Goal: Transaction & Acquisition: Purchase product/service

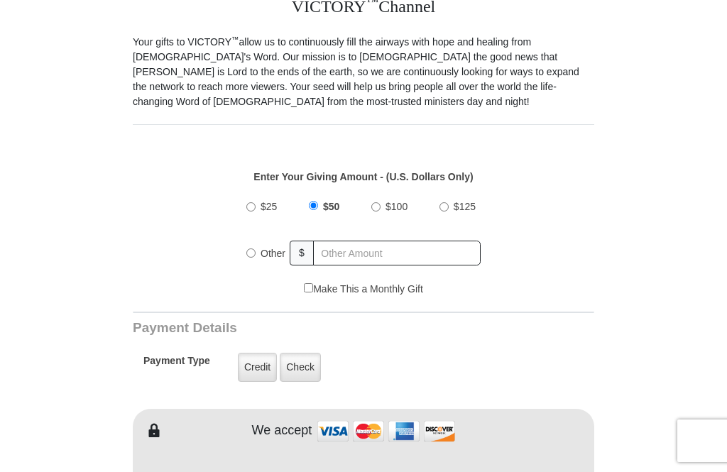
scroll to position [382, 0]
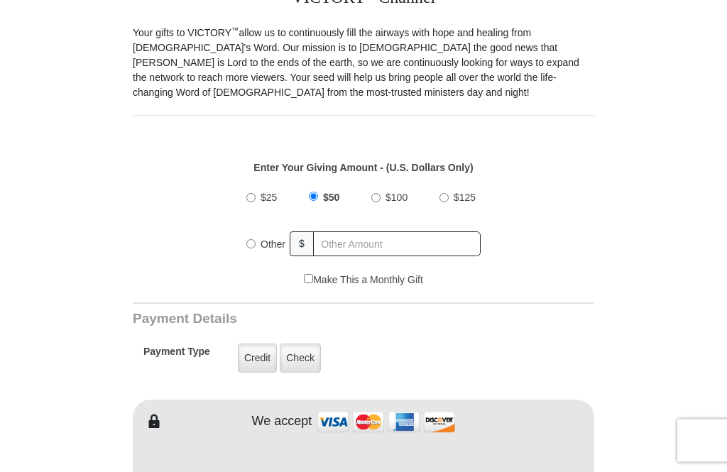
click at [253, 243] on input "Other" at bounding box center [250, 244] width 9 height 9
radio input "true"
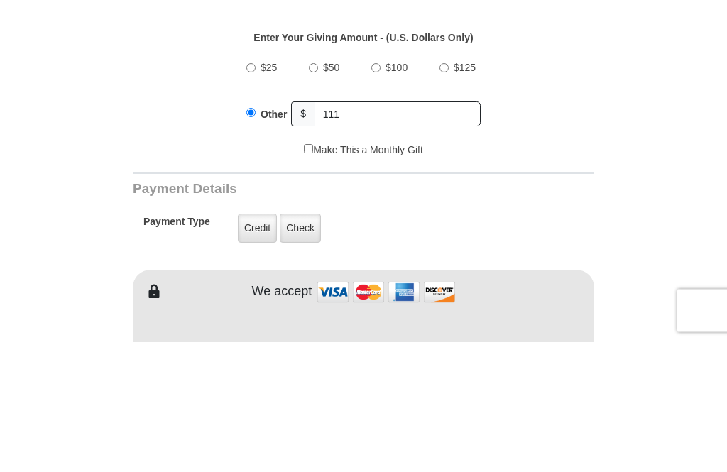
scroll to position [513, 0]
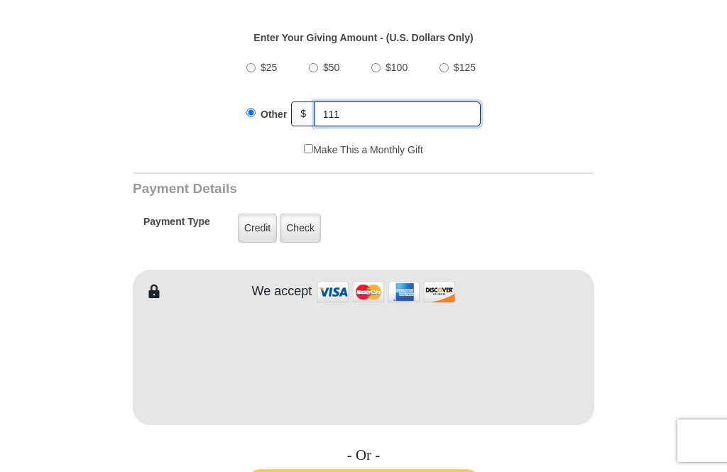
type input "111"
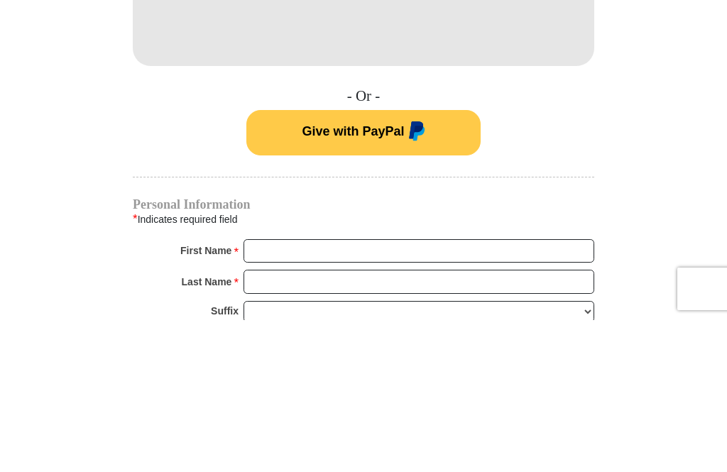
scroll to position [739, 0]
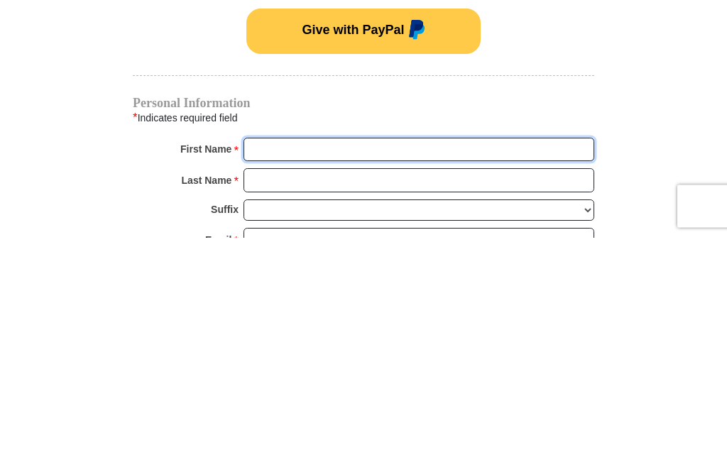
click at [336, 372] on input "First Name *" at bounding box center [418, 384] width 350 height 24
type input "[PERSON_NAME]"
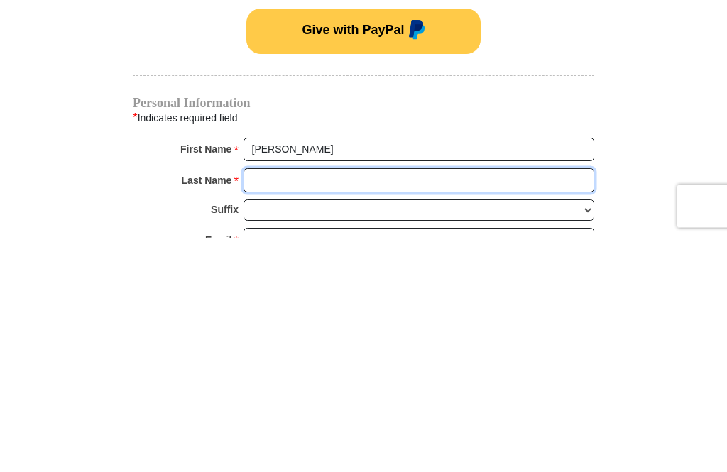
type input "DeKay"
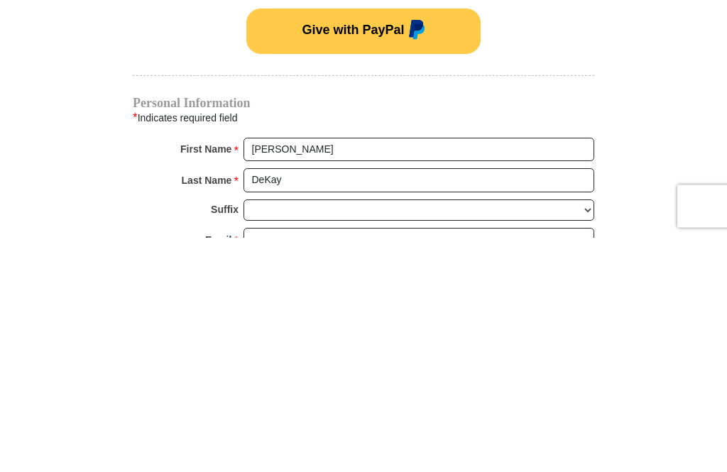
scroll to position [973, 0]
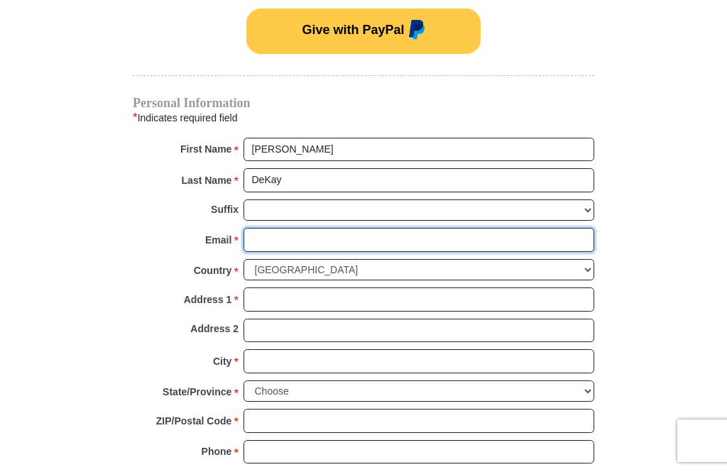
click at [316, 236] on input "Email *" at bounding box center [418, 240] width 350 height 24
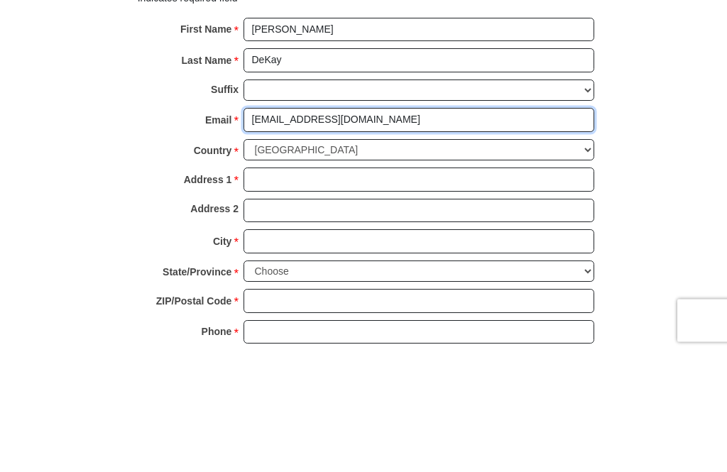
type input "[EMAIL_ADDRESS][DOMAIN_NAME]"
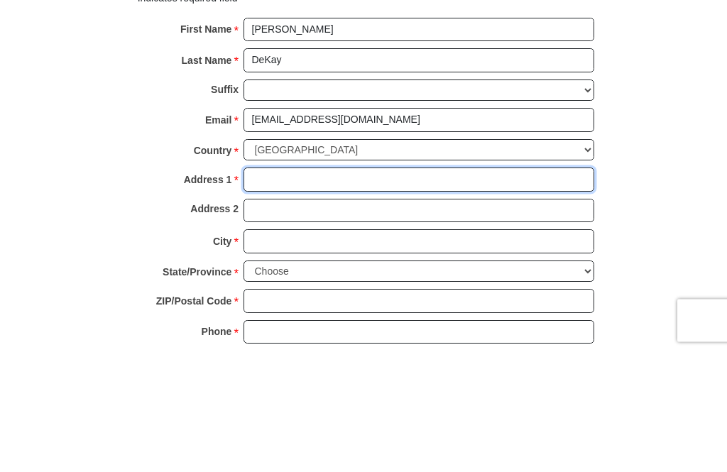
click at [368, 288] on input "Address 1 *" at bounding box center [418, 300] width 350 height 24
type input "[STREET_ADDRESS]"
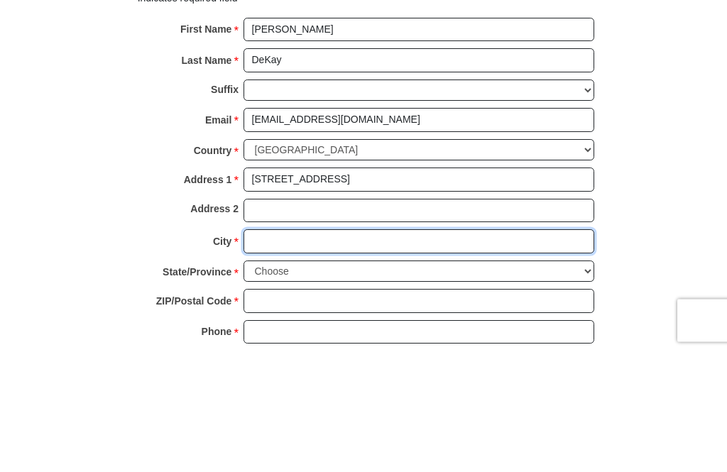
type input "[GEOGRAPHIC_DATA]"
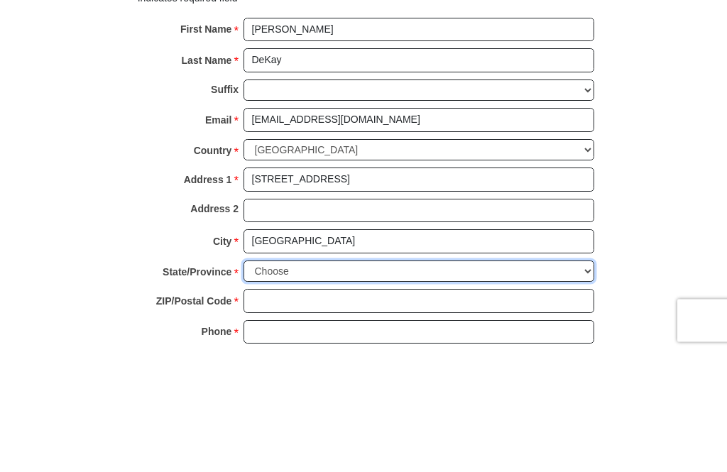
select select "NE"
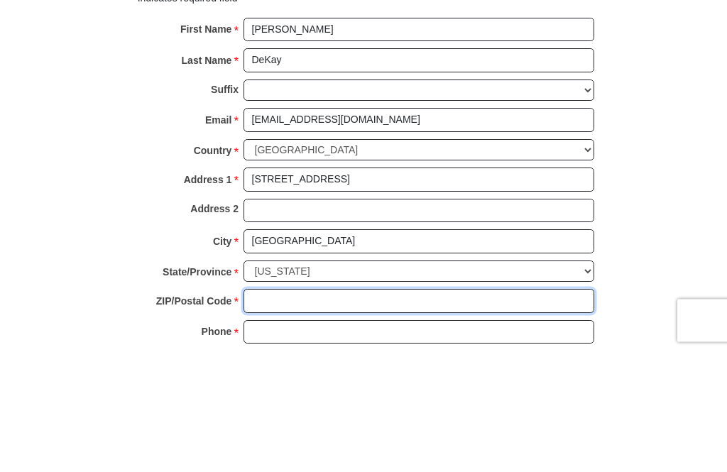
type input "68104"
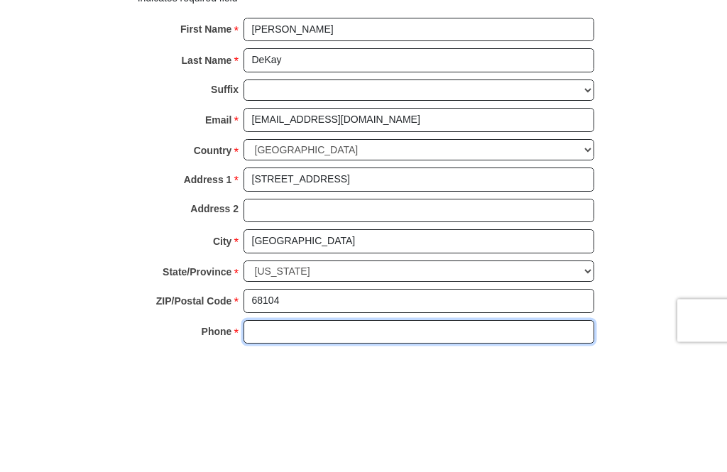
scroll to position [1007, 0]
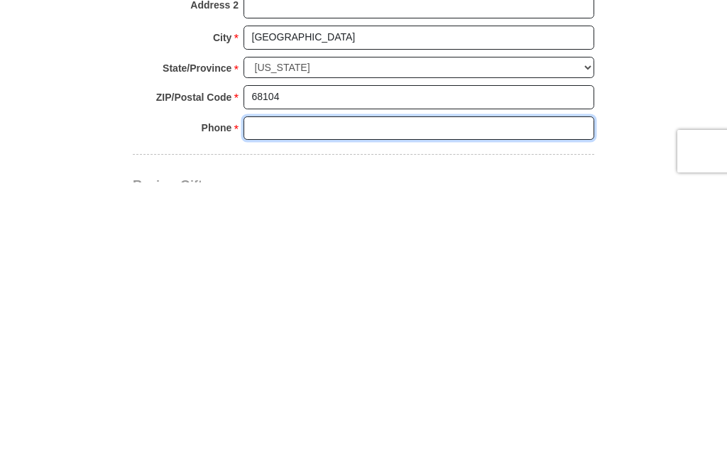
type input "4026861590"
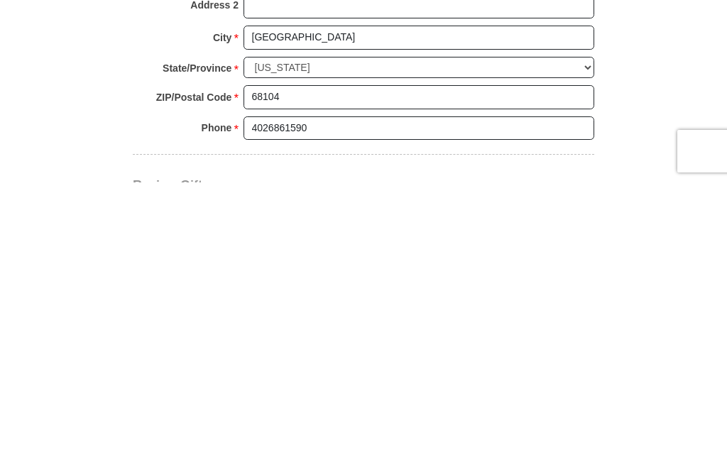
scroll to position [1298, 0]
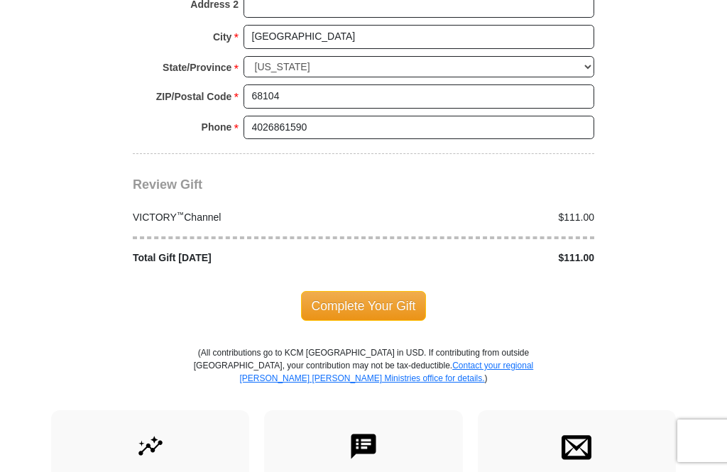
click at [375, 297] on span "Complete Your Gift" at bounding box center [364, 306] width 126 height 30
